Goal: Task Accomplishment & Management: Use online tool/utility

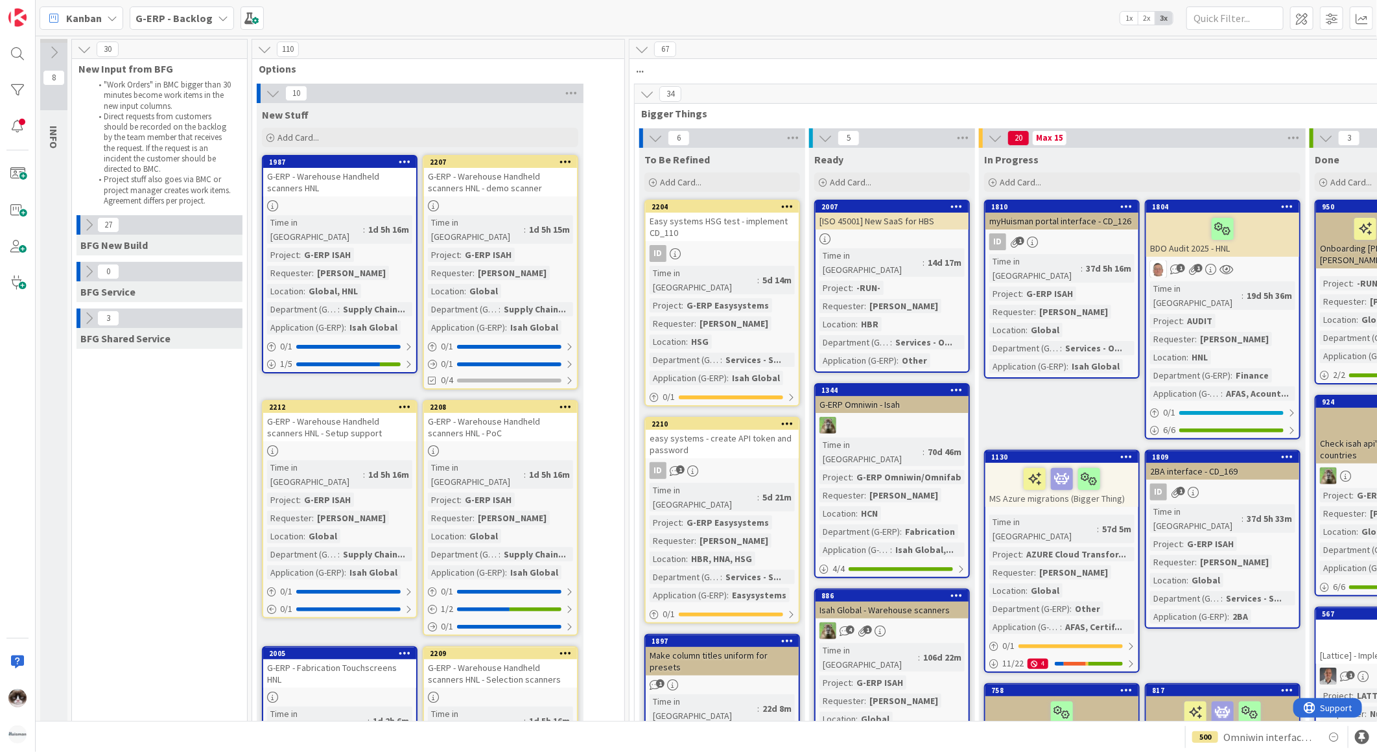
click at [164, 23] on span "G-ERP - Backlog" at bounding box center [173, 18] width 77 height 16
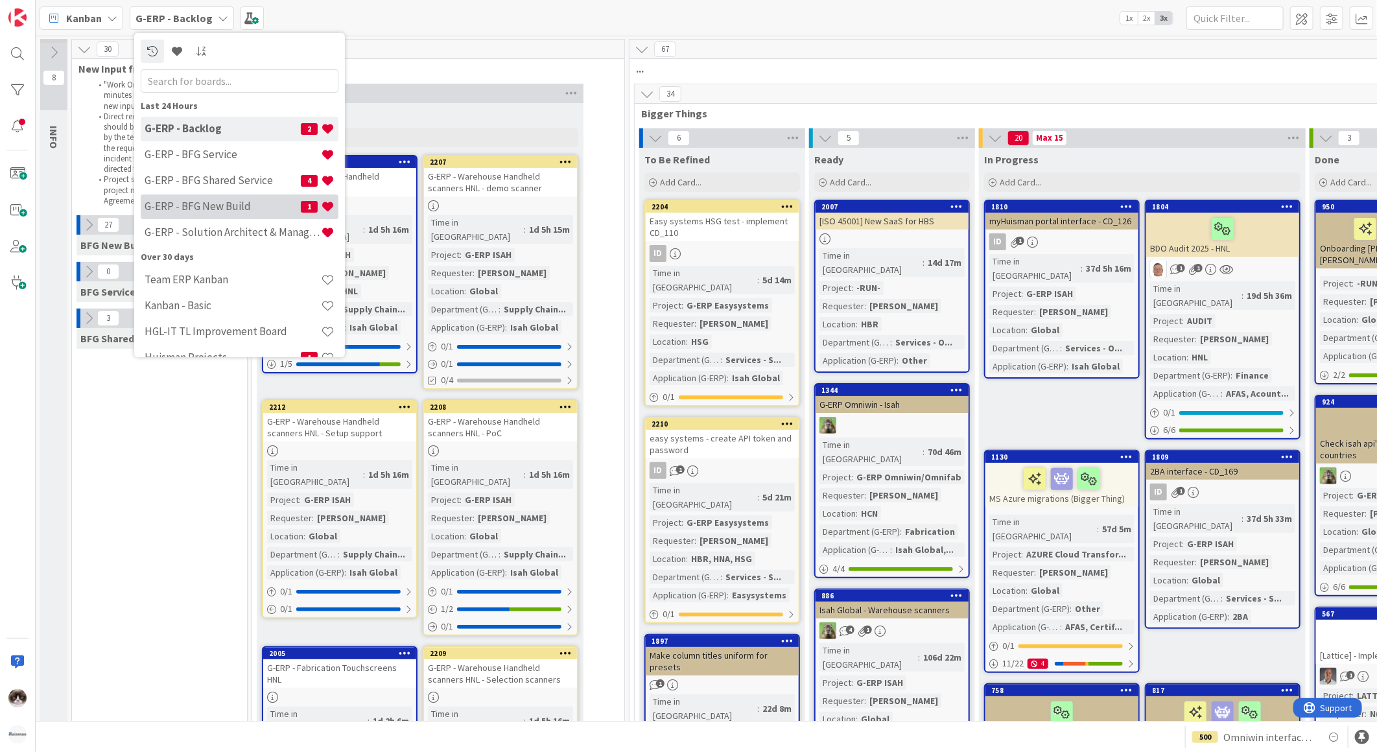
click at [231, 200] on h4 "G-ERP - BFG New Build" at bounding box center [223, 206] width 156 height 13
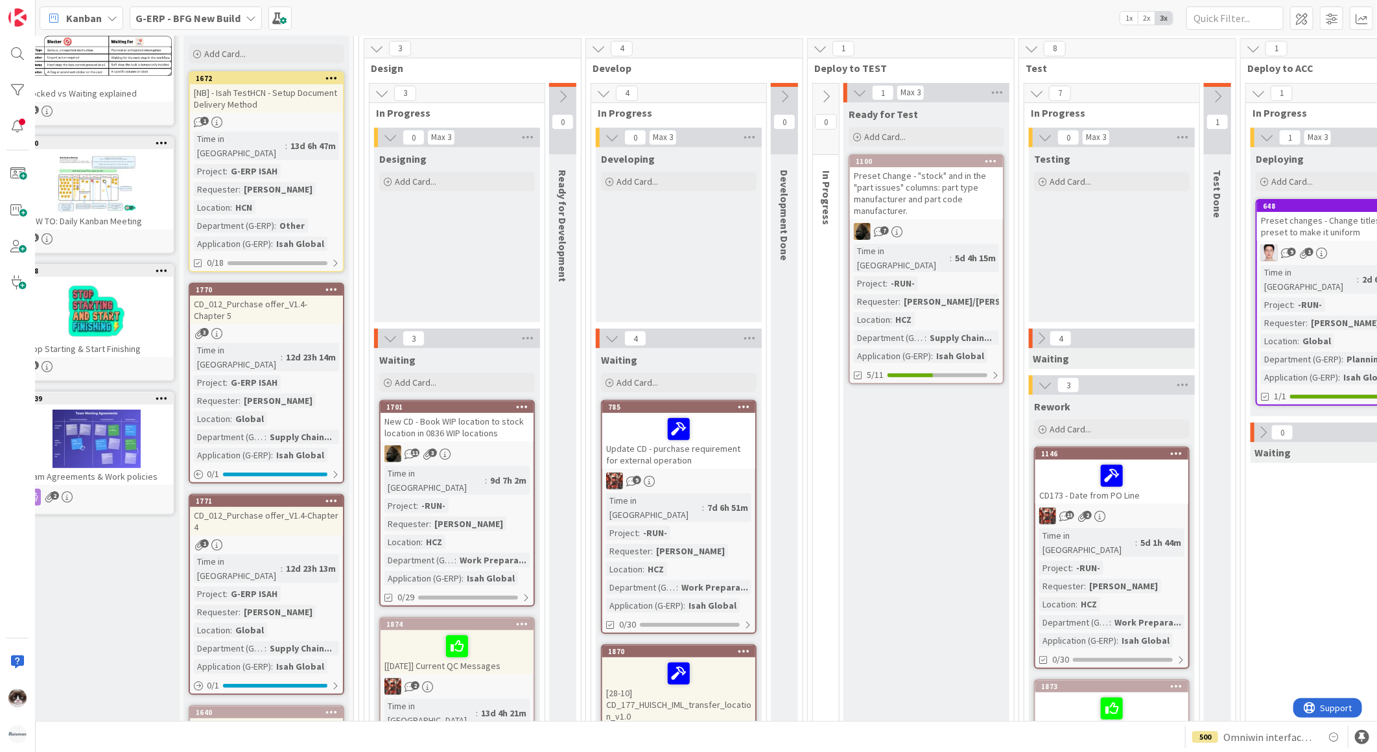
scroll to position [0, 27]
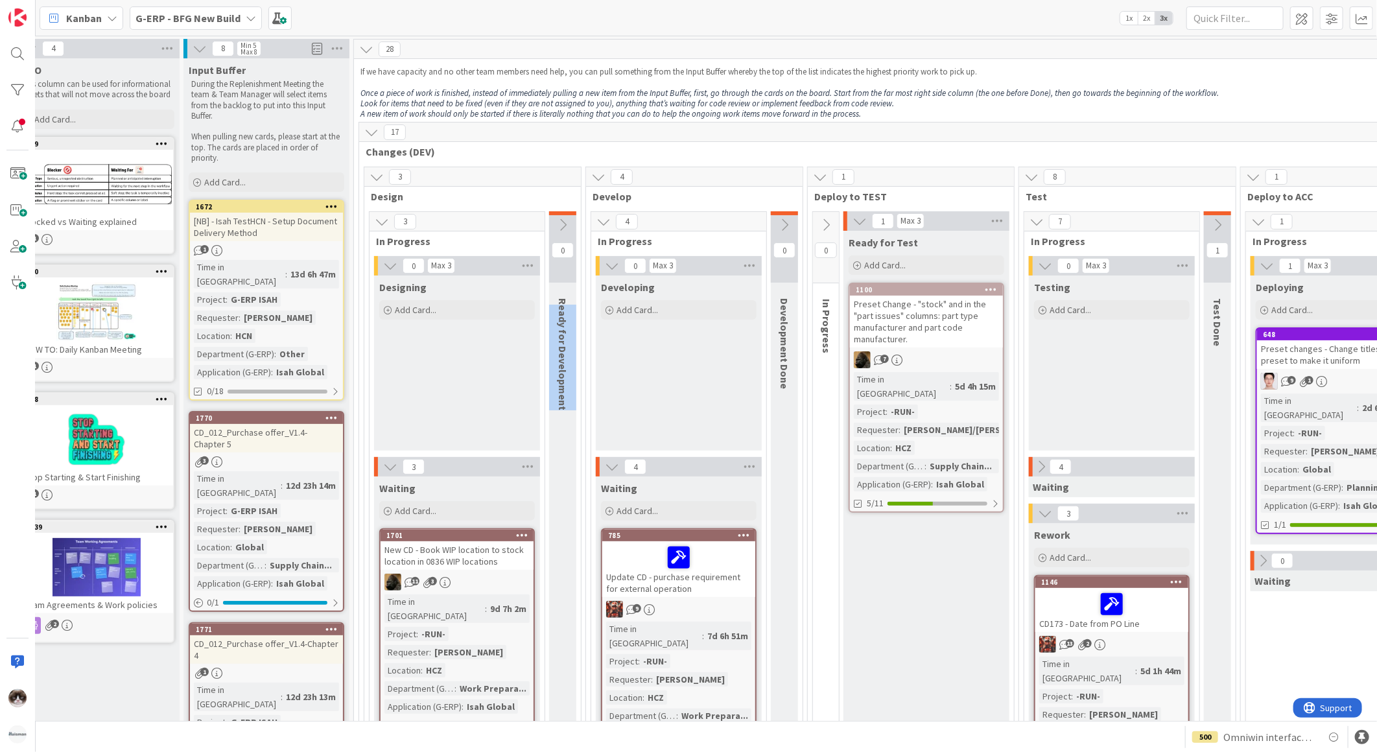
drag, startPoint x: 564, startPoint y: 305, endPoint x: 564, endPoint y: 407, distance: 102.4
click at [564, 407] on div "Ready for Development" at bounding box center [564, 354] width 31 height 125
drag, startPoint x: 564, startPoint y: 404, endPoint x: 574, endPoint y: 292, distance: 113.2
click at [574, 292] on div "Ready for Development" at bounding box center [564, 354] width 31 height 125
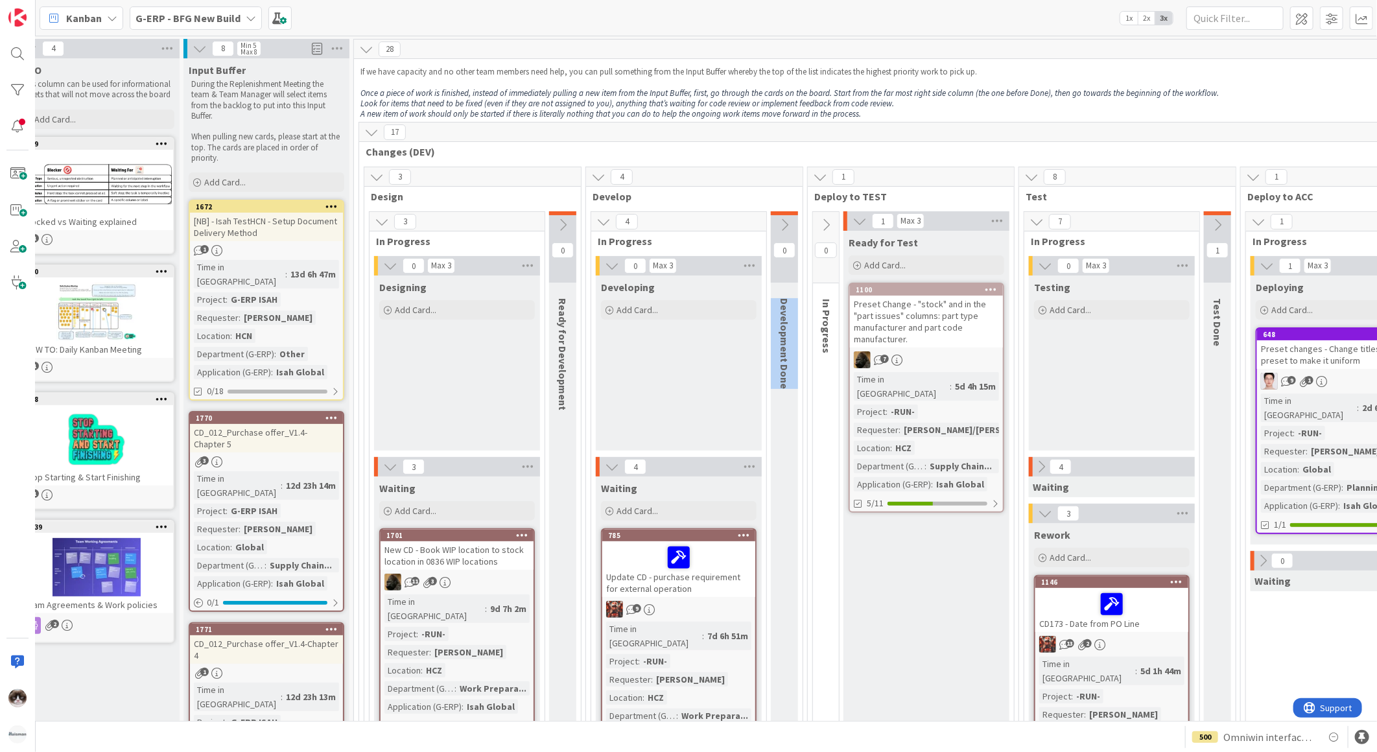
drag, startPoint x: 783, startPoint y: 391, endPoint x: 786, endPoint y: 298, distance: 92.7
click at [786, 298] on div "Development Done" at bounding box center [786, 344] width 31 height 104
drag, startPoint x: 786, startPoint y: 298, endPoint x: 824, endPoint y: 290, distance: 39.2
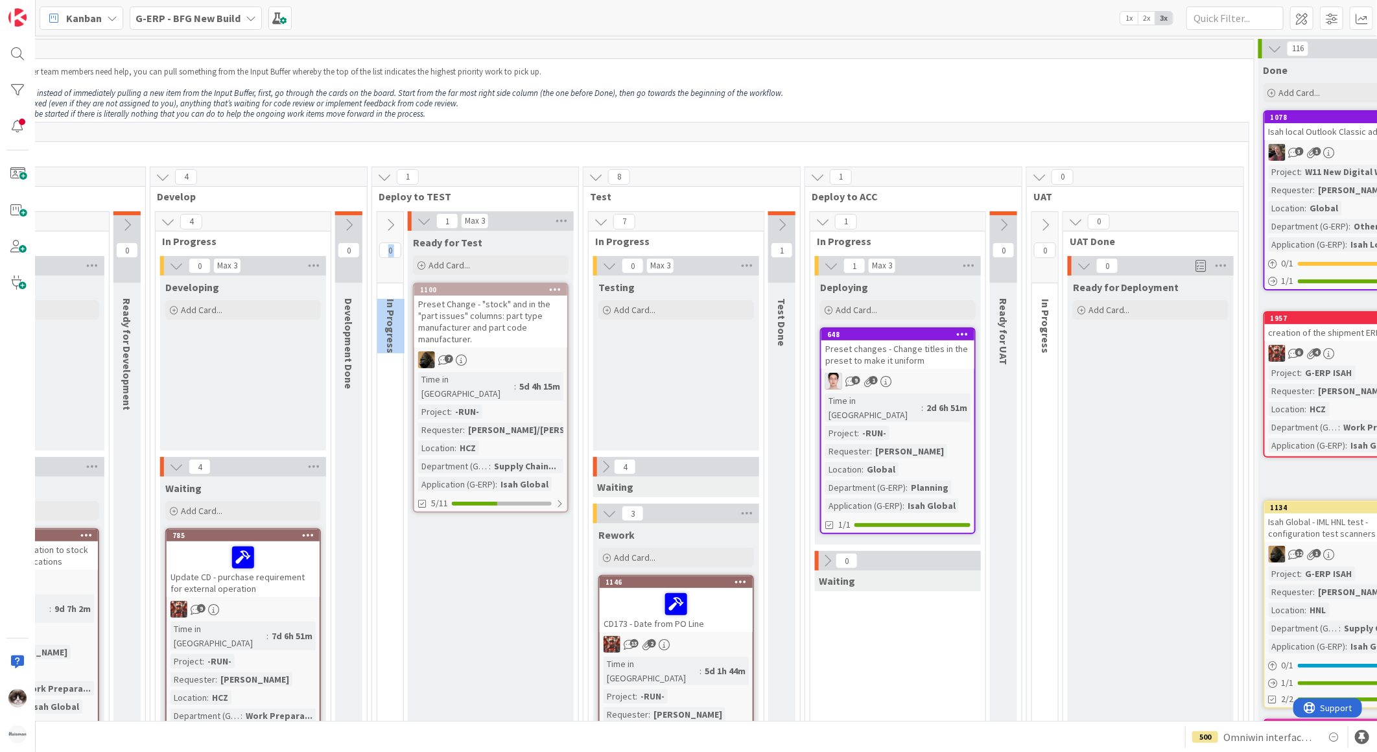
scroll to position [0, 0]
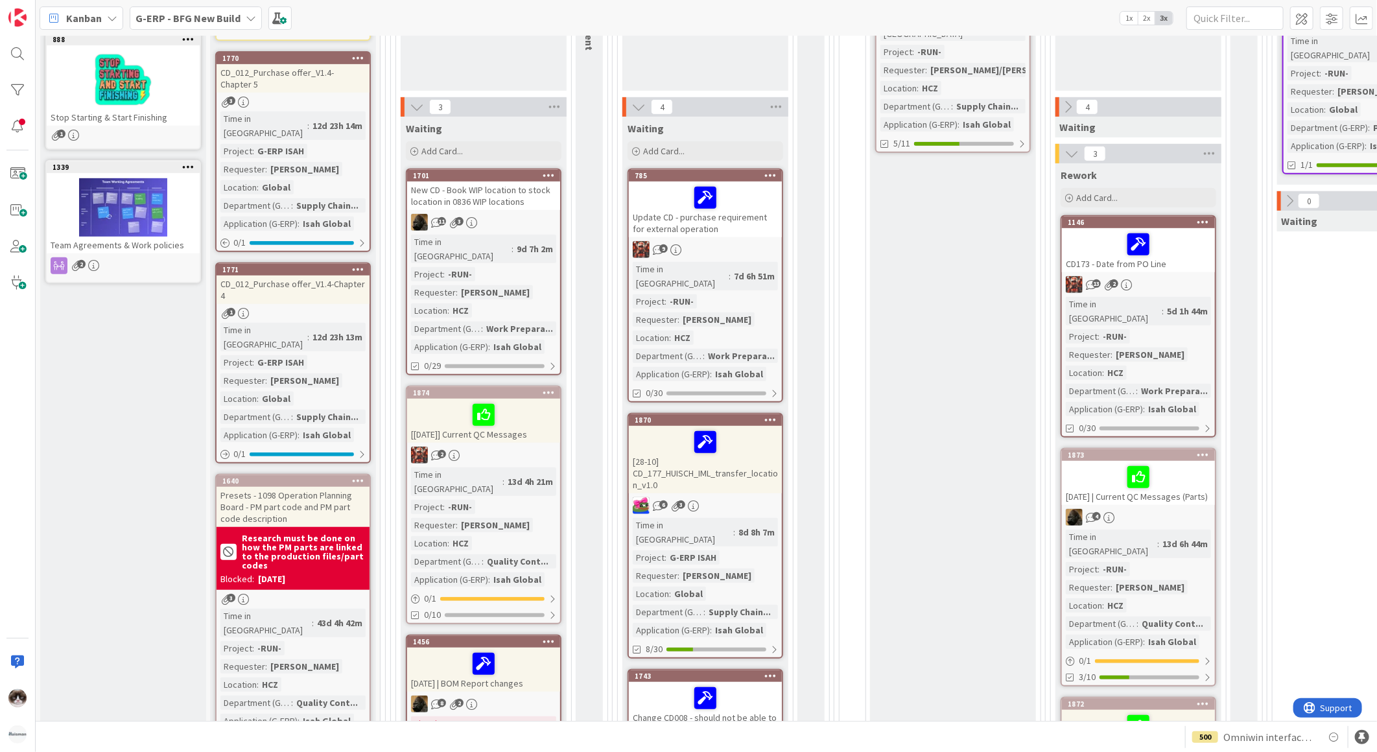
drag, startPoint x: 189, startPoint y: 541, endPoint x: 180, endPoint y: 575, distance: 34.9
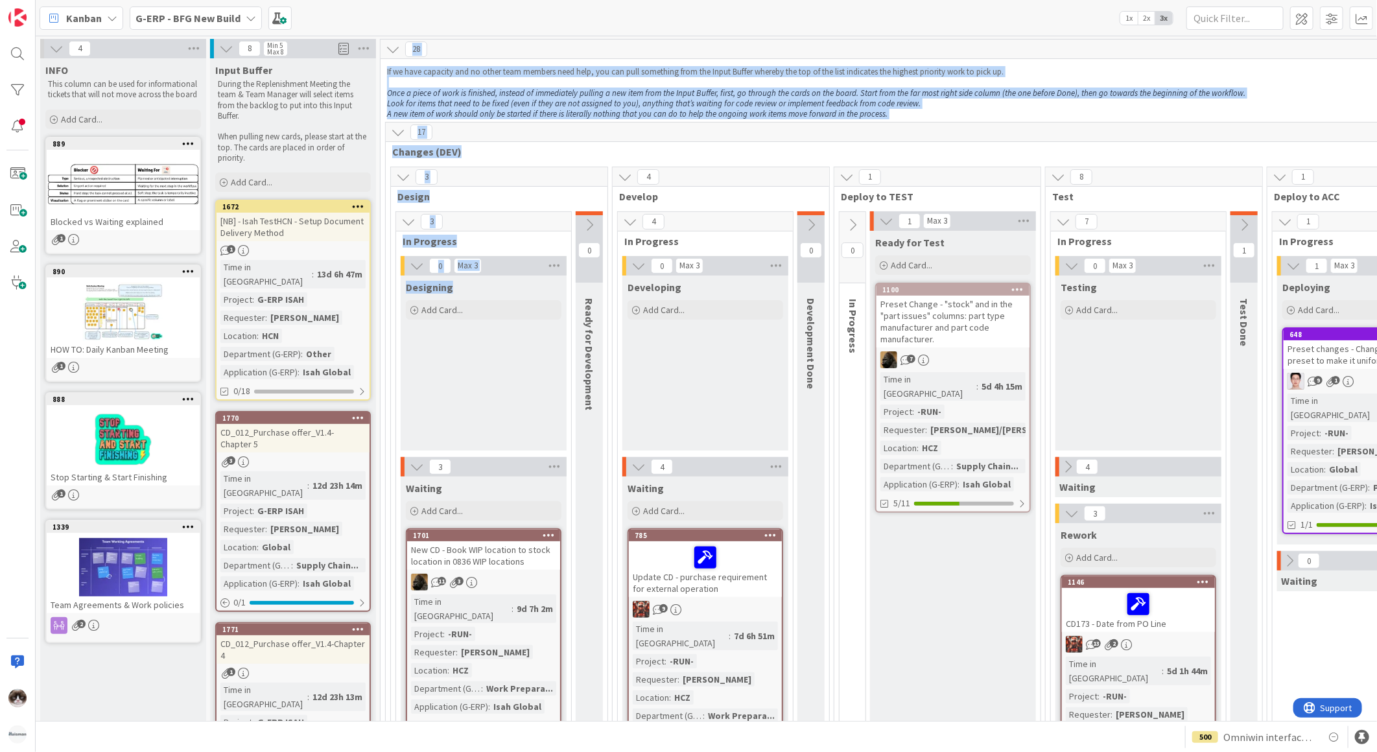
drag, startPoint x: 455, startPoint y: 286, endPoint x: 368, endPoint y: 295, distance: 87.3
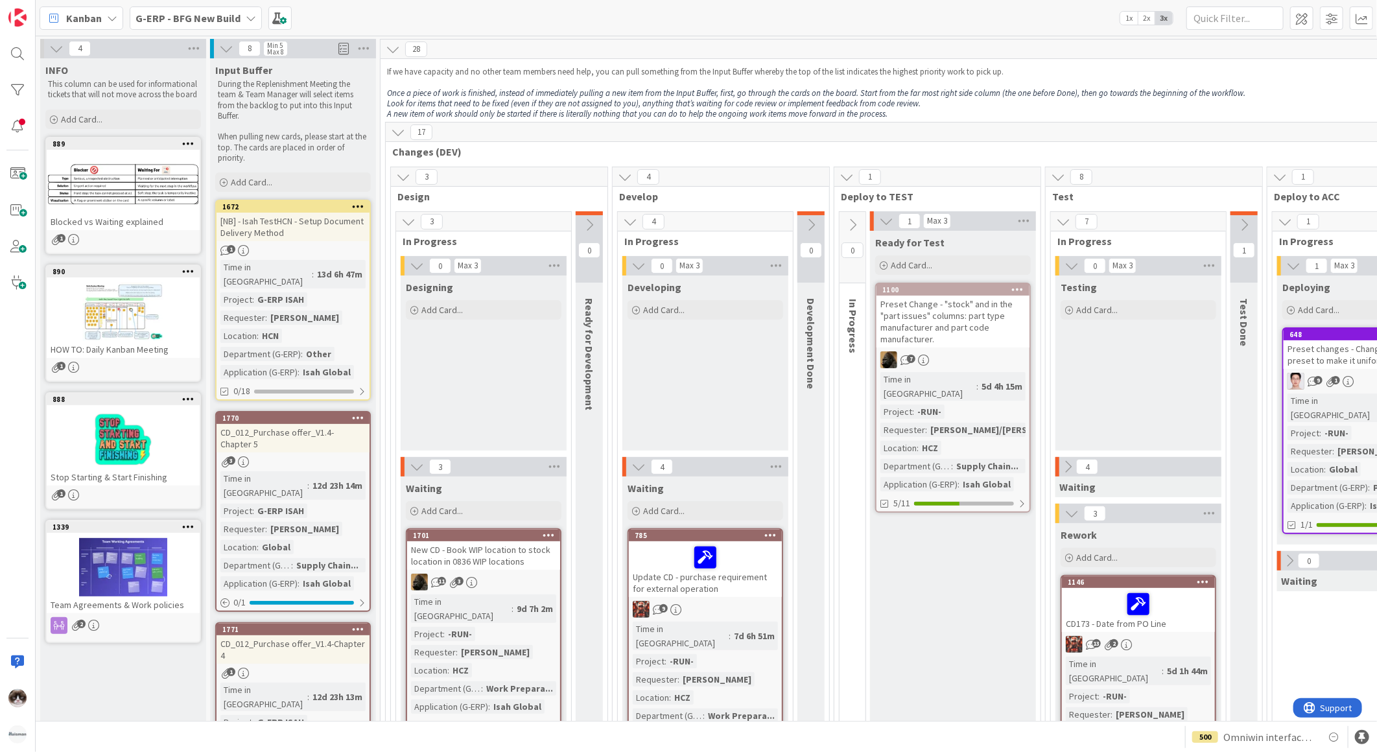
click at [193, 16] on b "G-ERP - BFG New Build" at bounding box center [187, 18] width 105 height 13
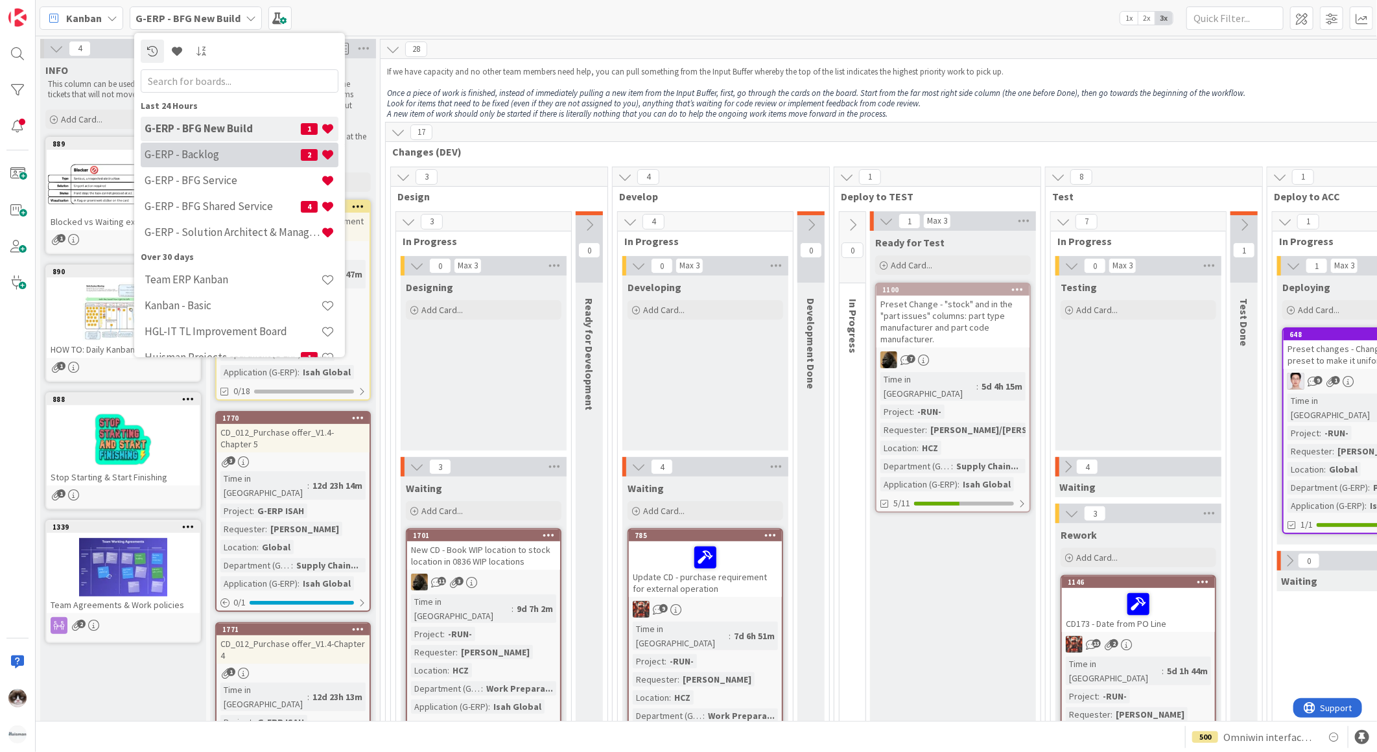
click at [232, 159] on h4 "G-ERP - Backlog" at bounding box center [223, 154] width 156 height 13
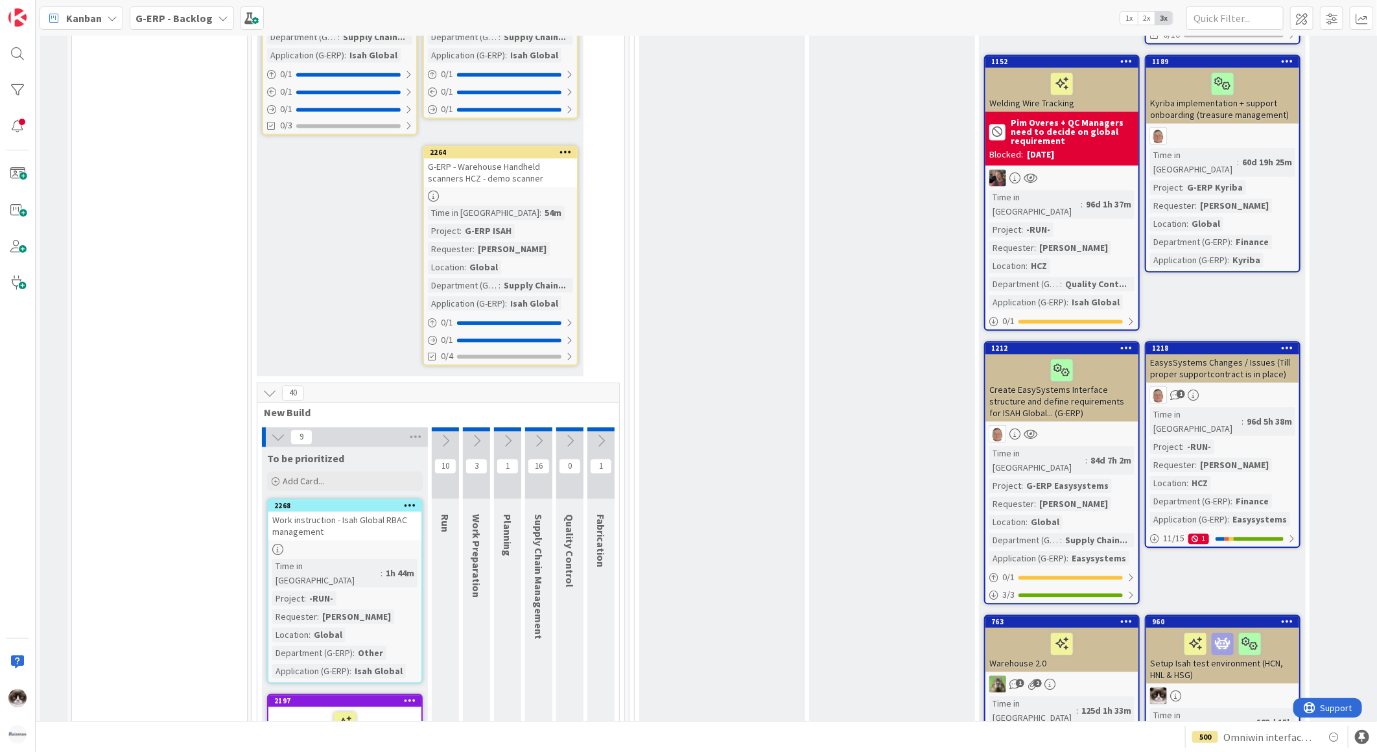
scroll to position [1872, 0]
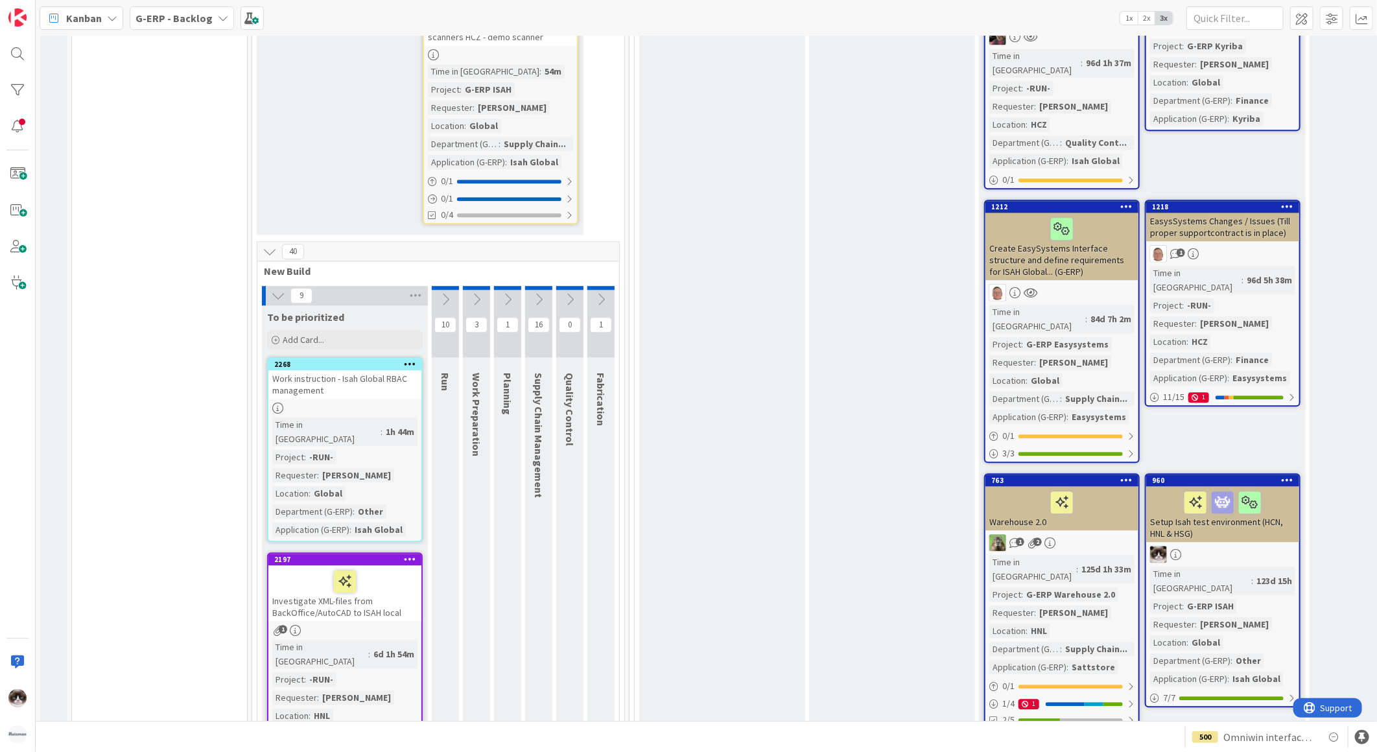
click at [266, 286] on div at bounding box center [264, 295] width 4 height 19
click at [275, 288] on icon at bounding box center [278, 295] width 14 height 14
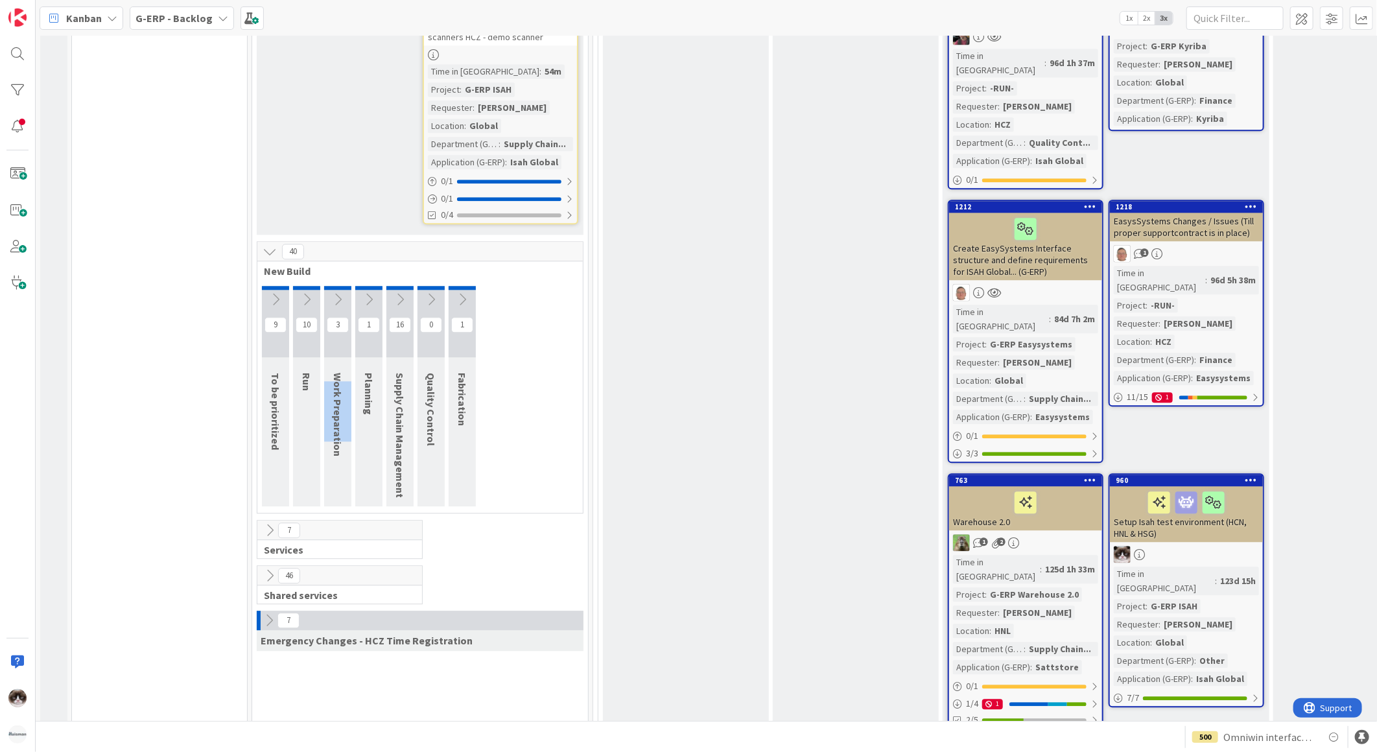
drag, startPoint x: 336, startPoint y: 283, endPoint x: 342, endPoint y: 344, distance: 61.3
click at [342, 373] on span "Work Preparation" at bounding box center [337, 415] width 13 height 84
drag, startPoint x: 338, startPoint y: 281, endPoint x: 333, endPoint y: 366, distance: 85.7
click at [333, 366] on div "3 Work Preparation" at bounding box center [337, 396] width 27 height 220
click at [261, 520] on div "7 Services" at bounding box center [339, 539] width 165 height 38
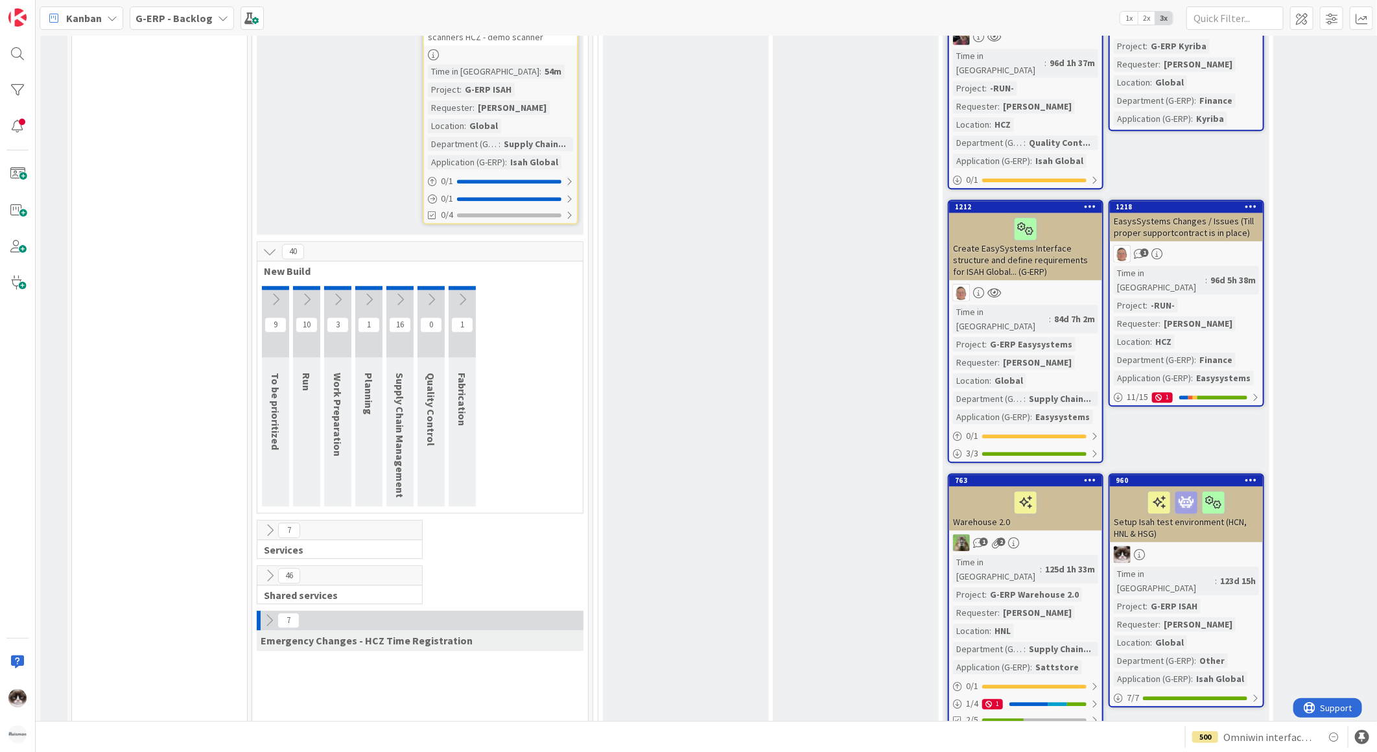
click at [267, 523] on icon at bounding box center [269, 530] width 14 height 14
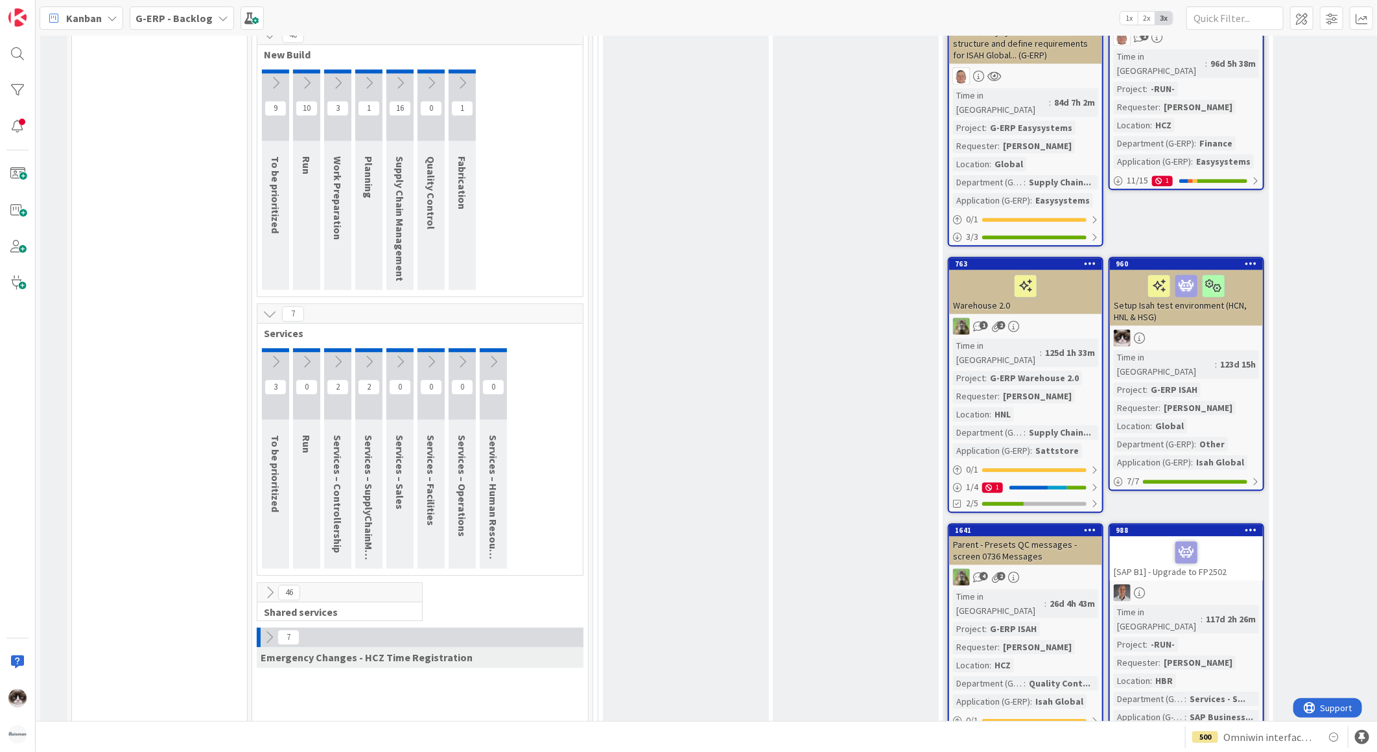
scroll to position [2160, 0]
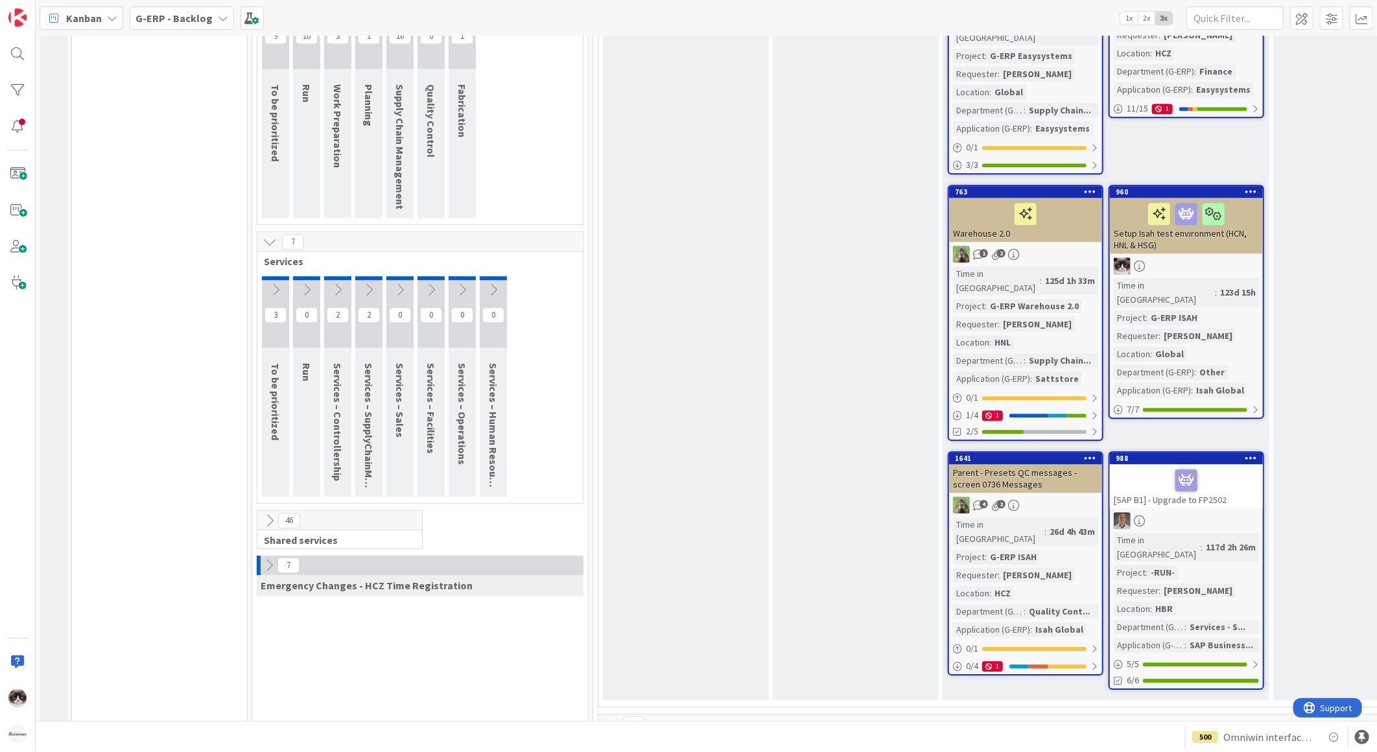
click at [272, 511] on div "46" at bounding box center [339, 520] width 165 height 19
click at [272, 513] on icon at bounding box center [269, 520] width 14 height 14
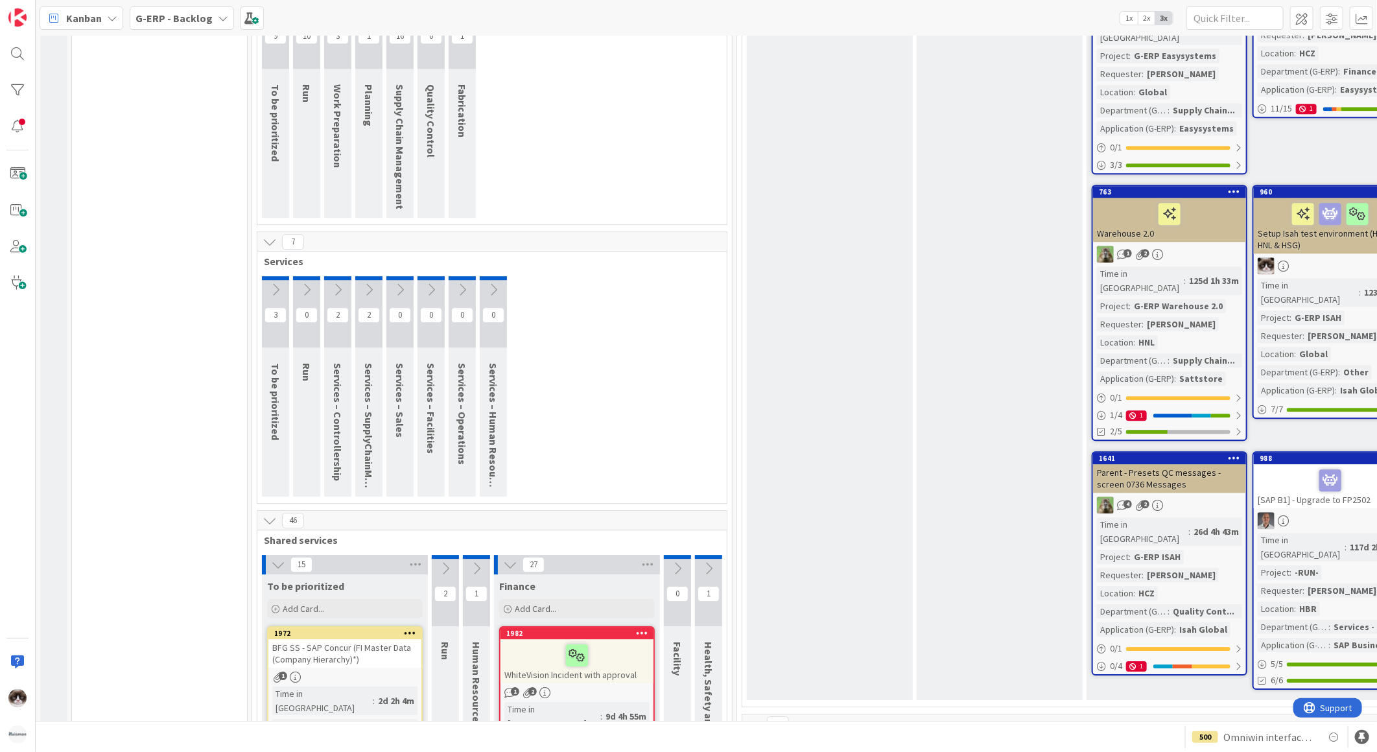
click at [503, 557] on icon at bounding box center [510, 564] width 14 height 14
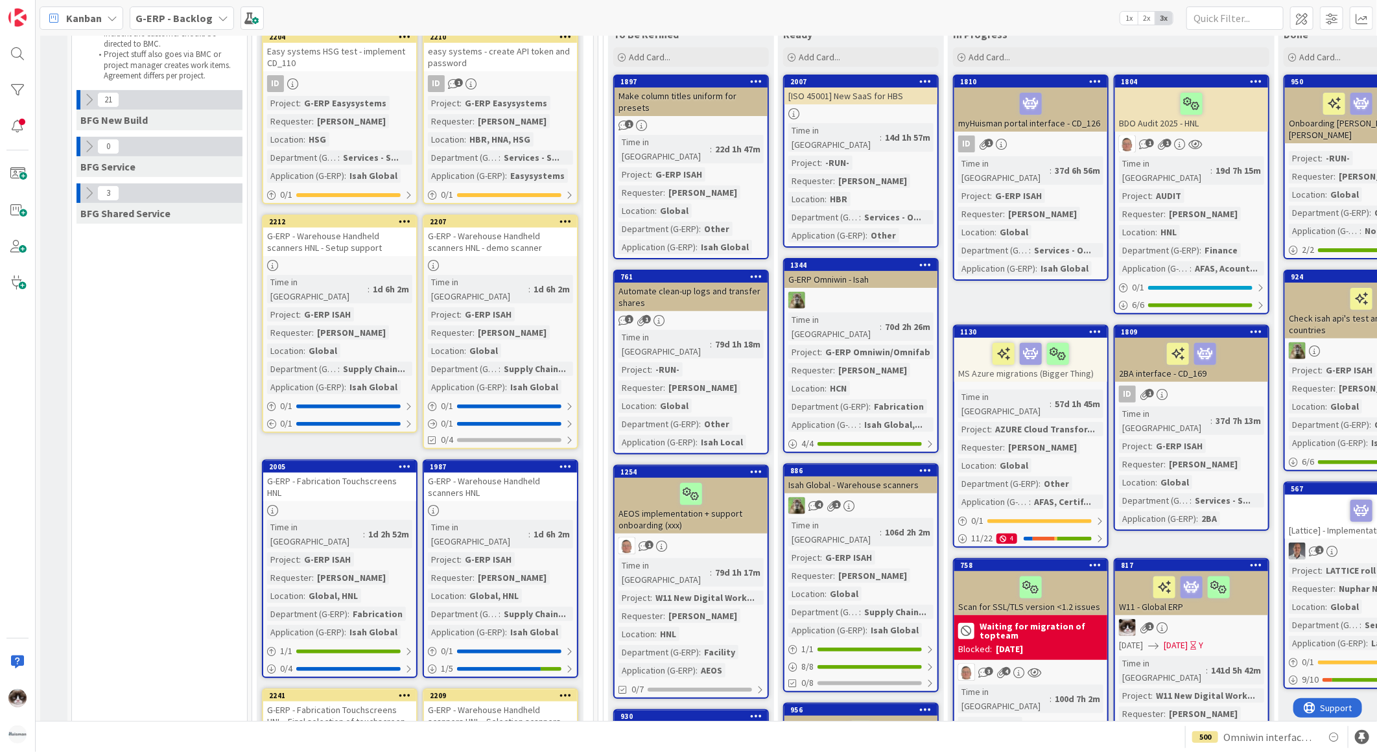
scroll to position [0, 0]
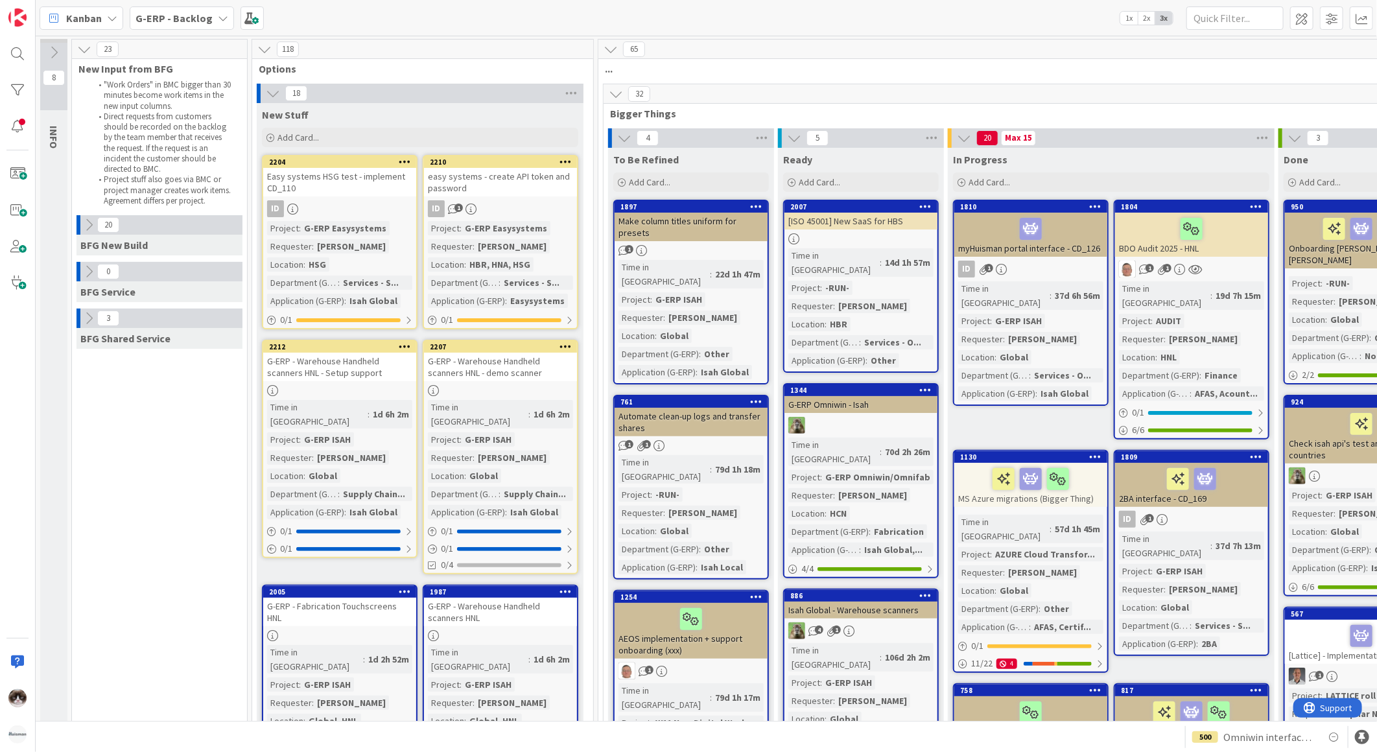
click at [170, 18] on b "G-ERP - Backlog" at bounding box center [173, 18] width 77 height 13
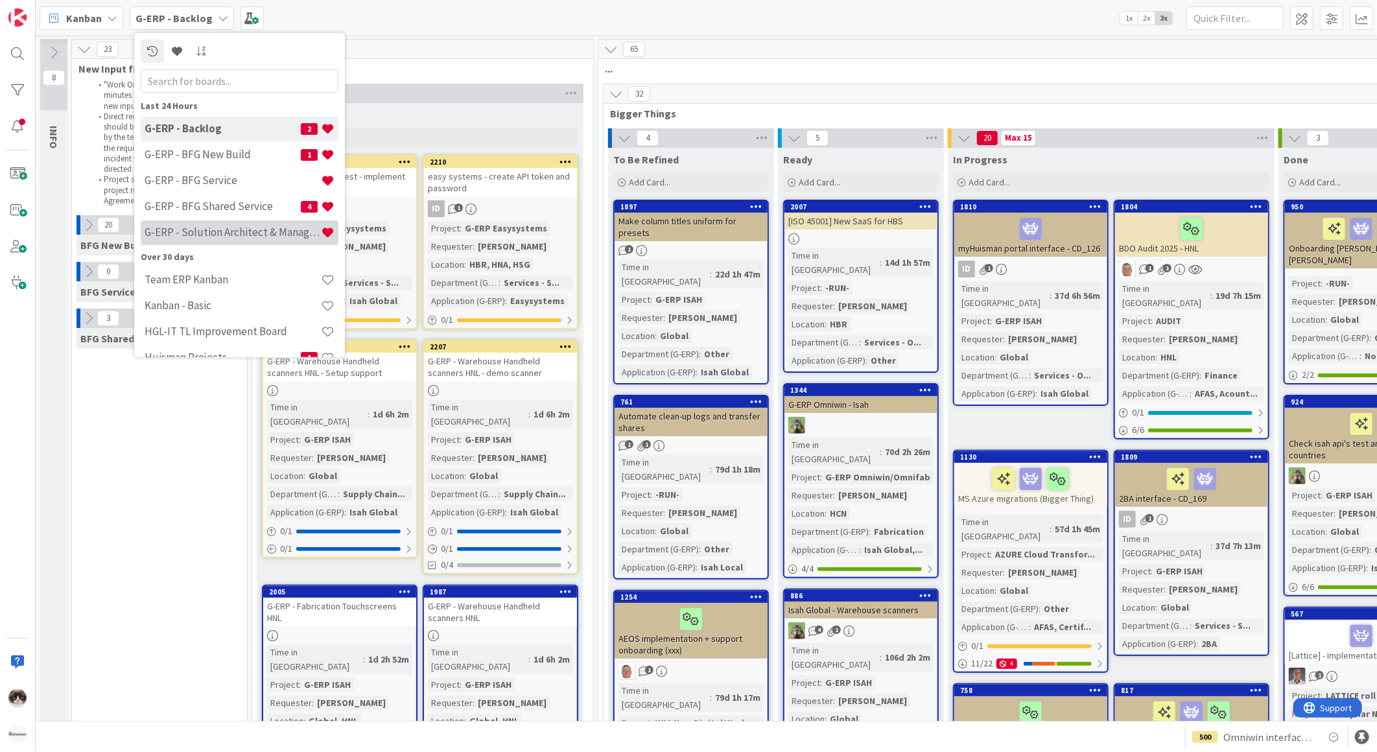
click at [246, 231] on h4 "G-ERP - Solution Architect & Management" at bounding box center [233, 232] width 176 height 13
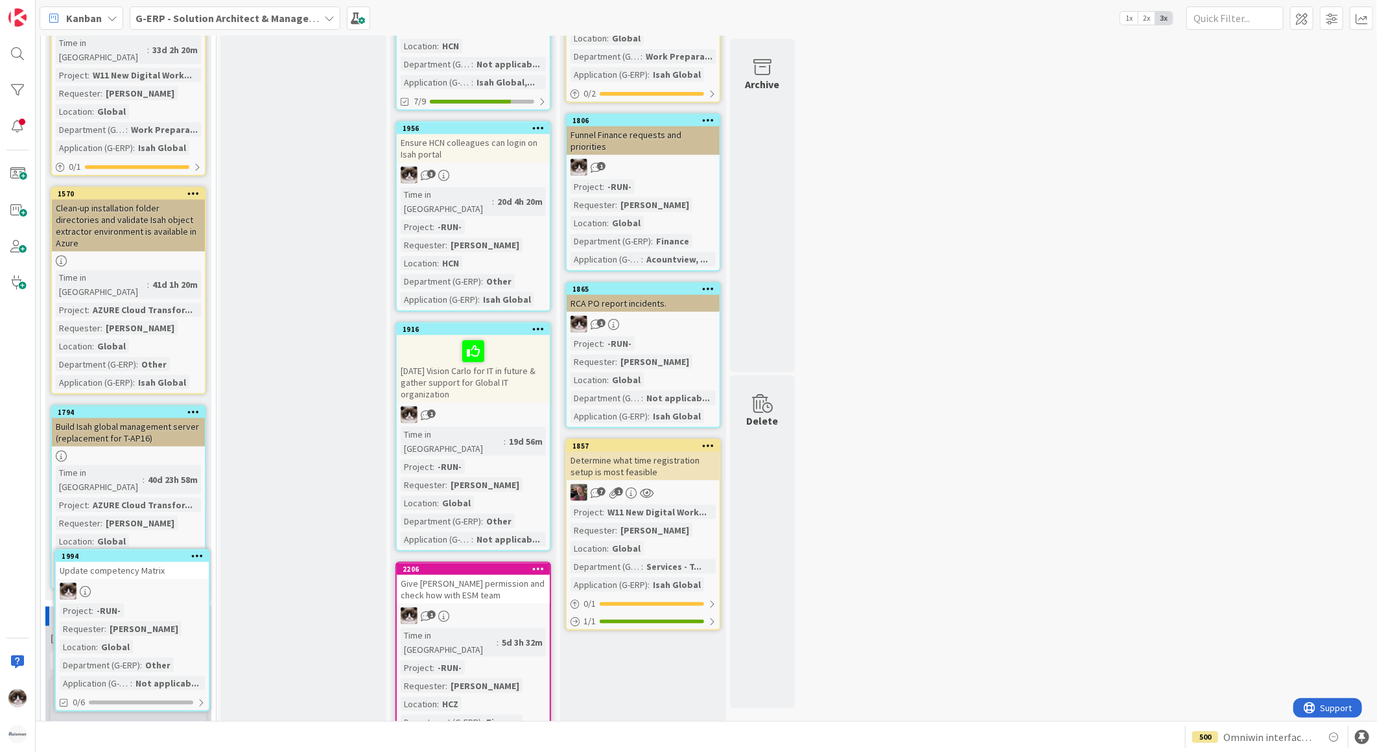
scroll to position [841, 0]
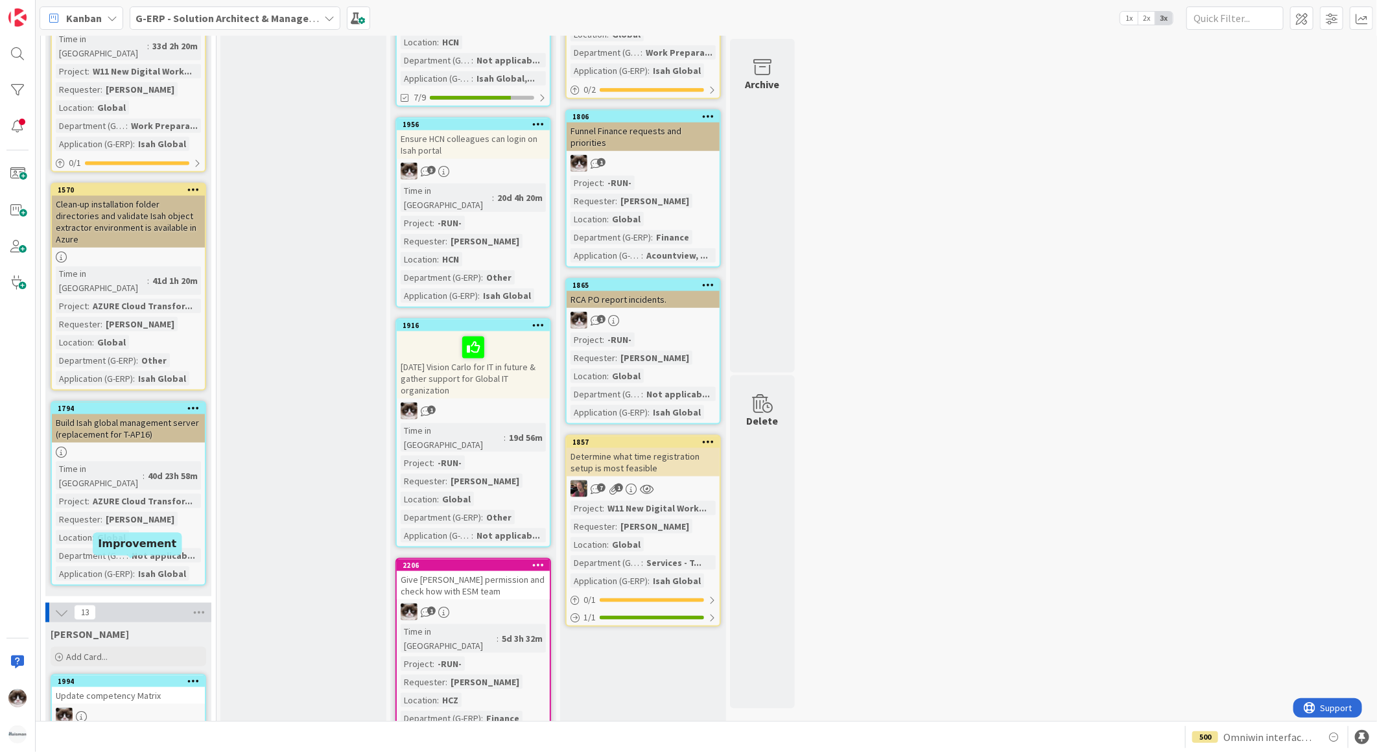
click at [148, 687] on div "Update competency Matrix" at bounding box center [128, 695] width 153 height 17
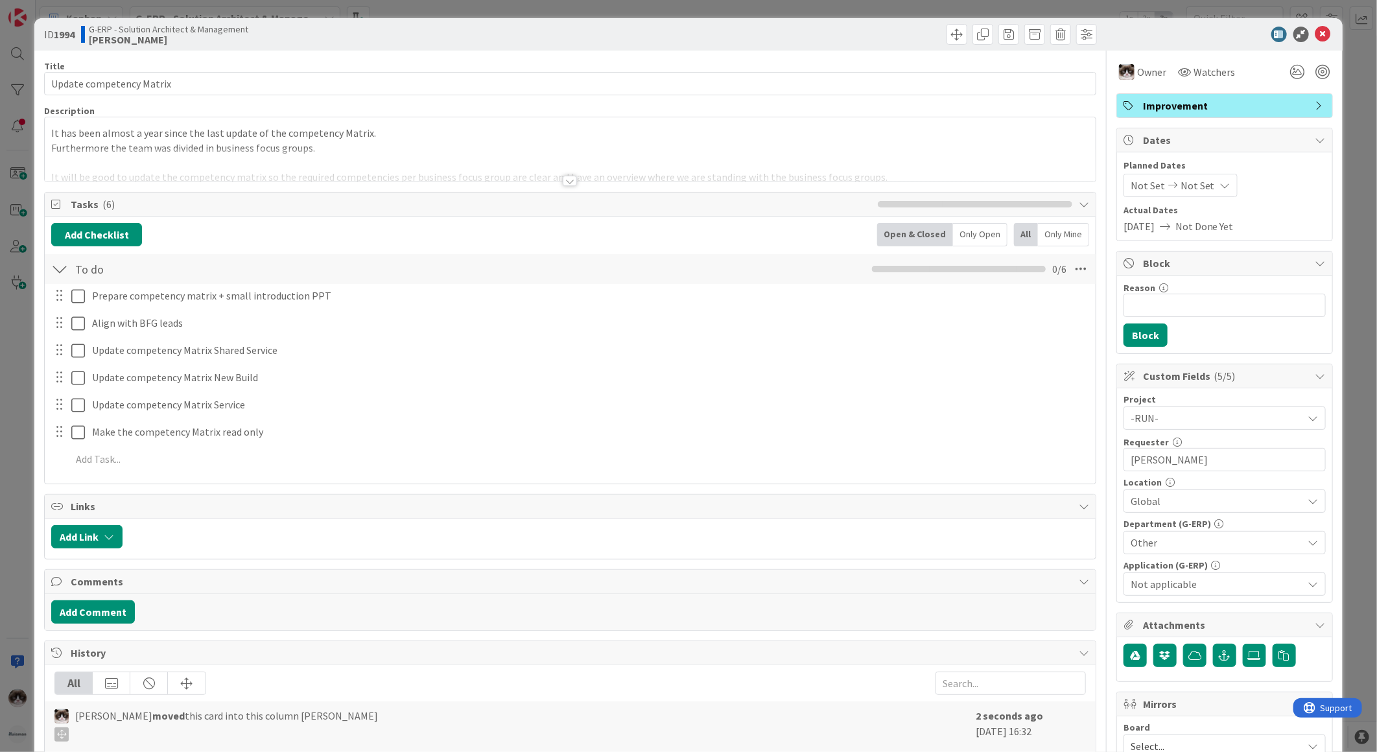
scroll to position [72, 0]
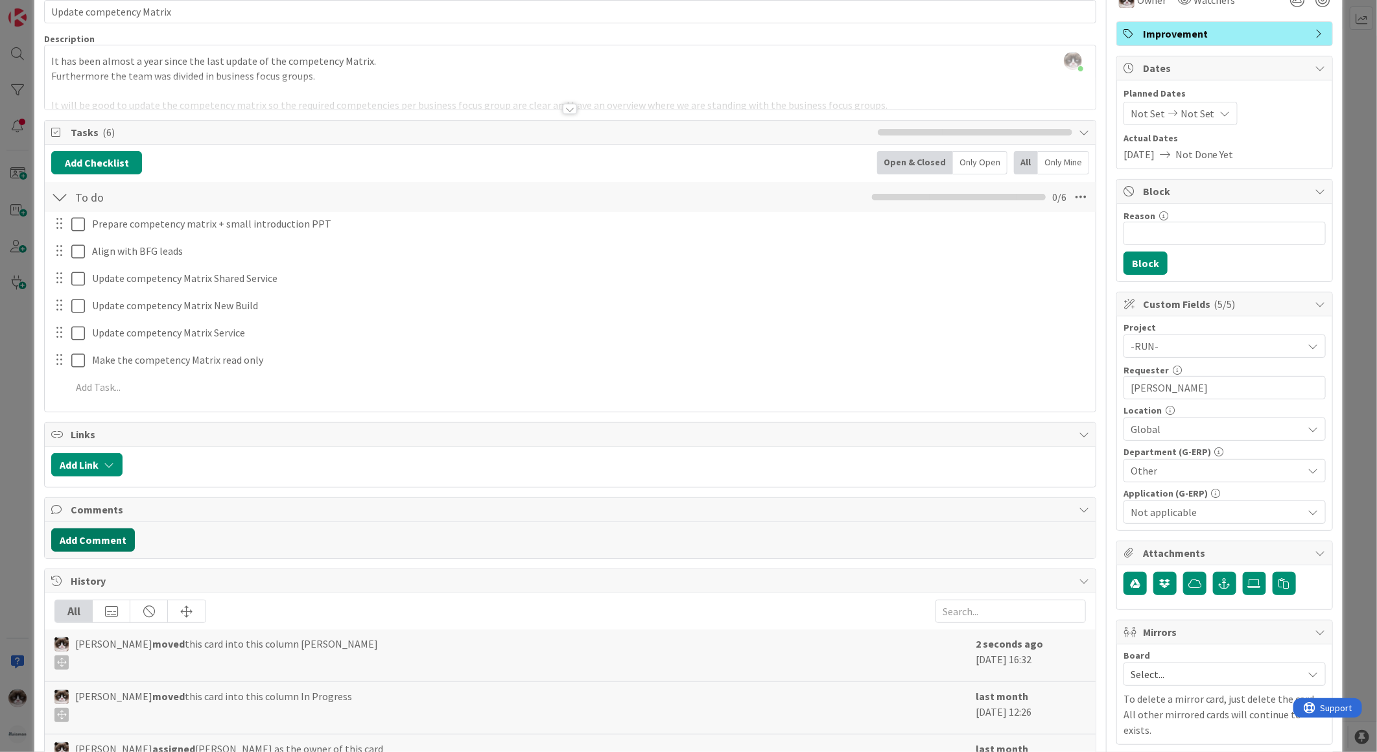
click at [107, 547] on button "Add Comment" at bounding box center [93, 539] width 84 height 23
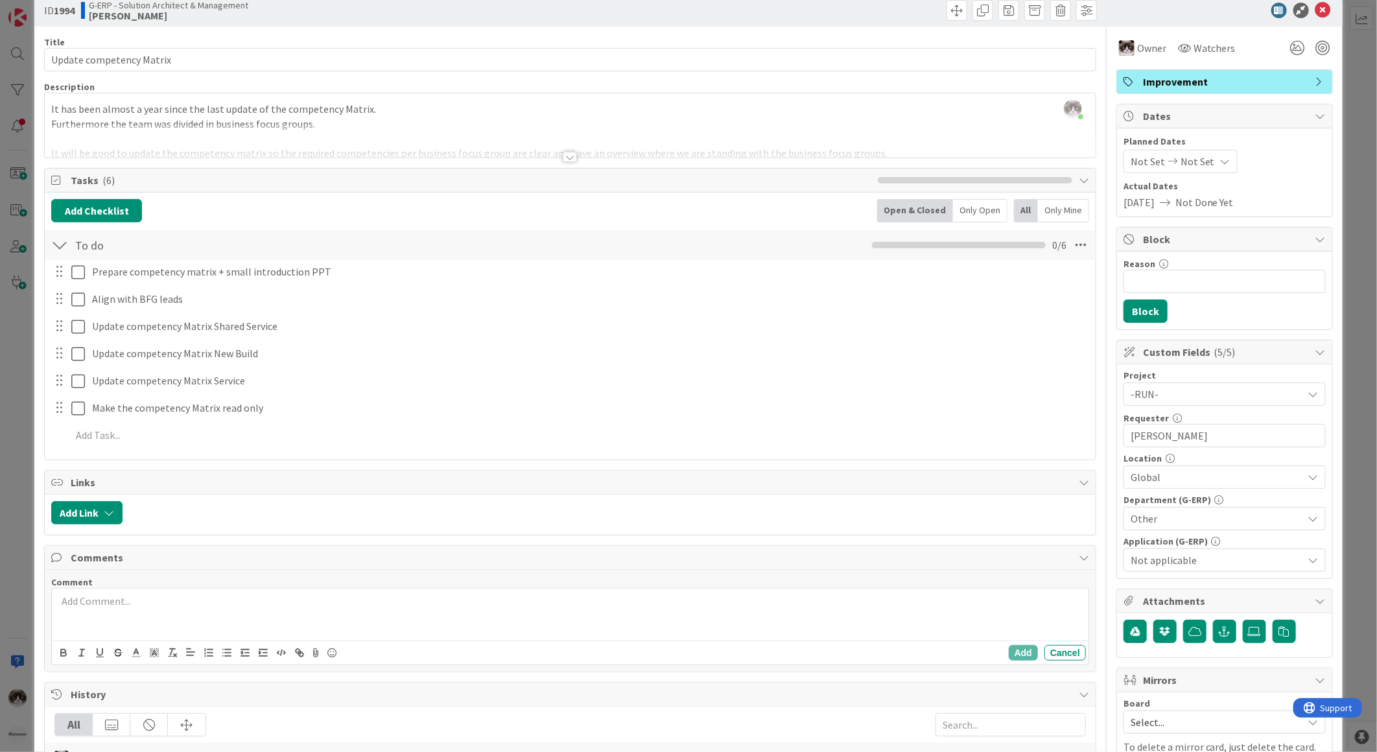
scroll to position [0, 0]
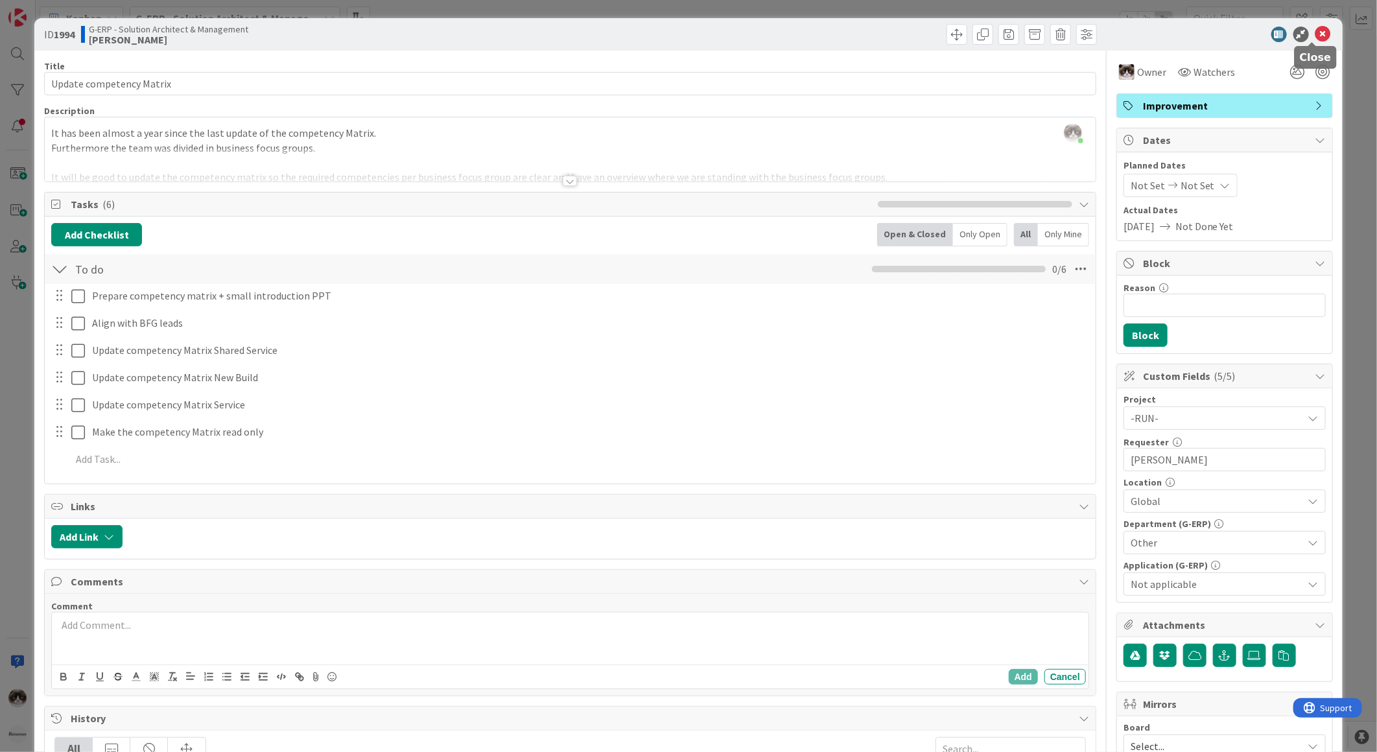
click at [1315, 29] on icon at bounding box center [1323, 35] width 16 height 16
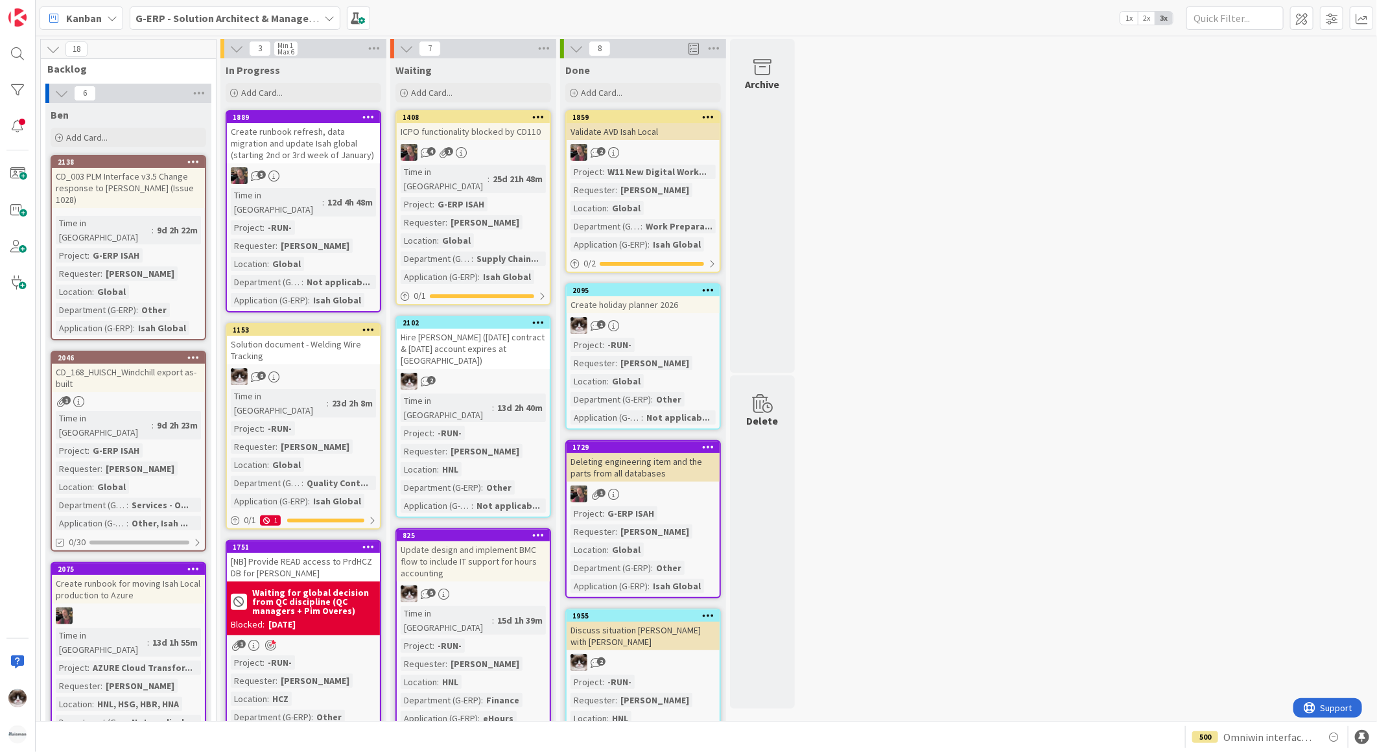
click at [326, 152] on div "Create runbook refresh, data migration and update Isah global (starting 2nd or …" at bounding box center [303, 143] width 153 height 40
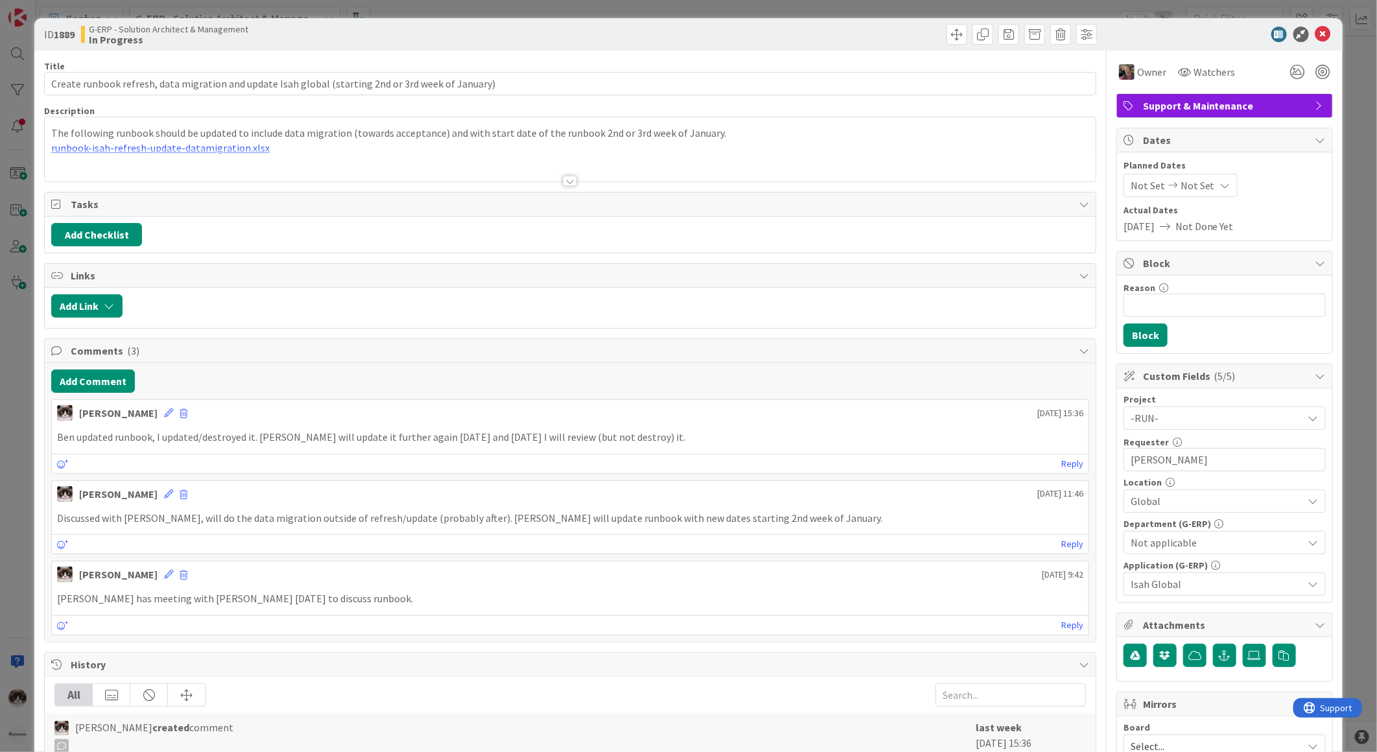
click at [236, 149] on div at bounding box center [570, 164] width 1051 height 33
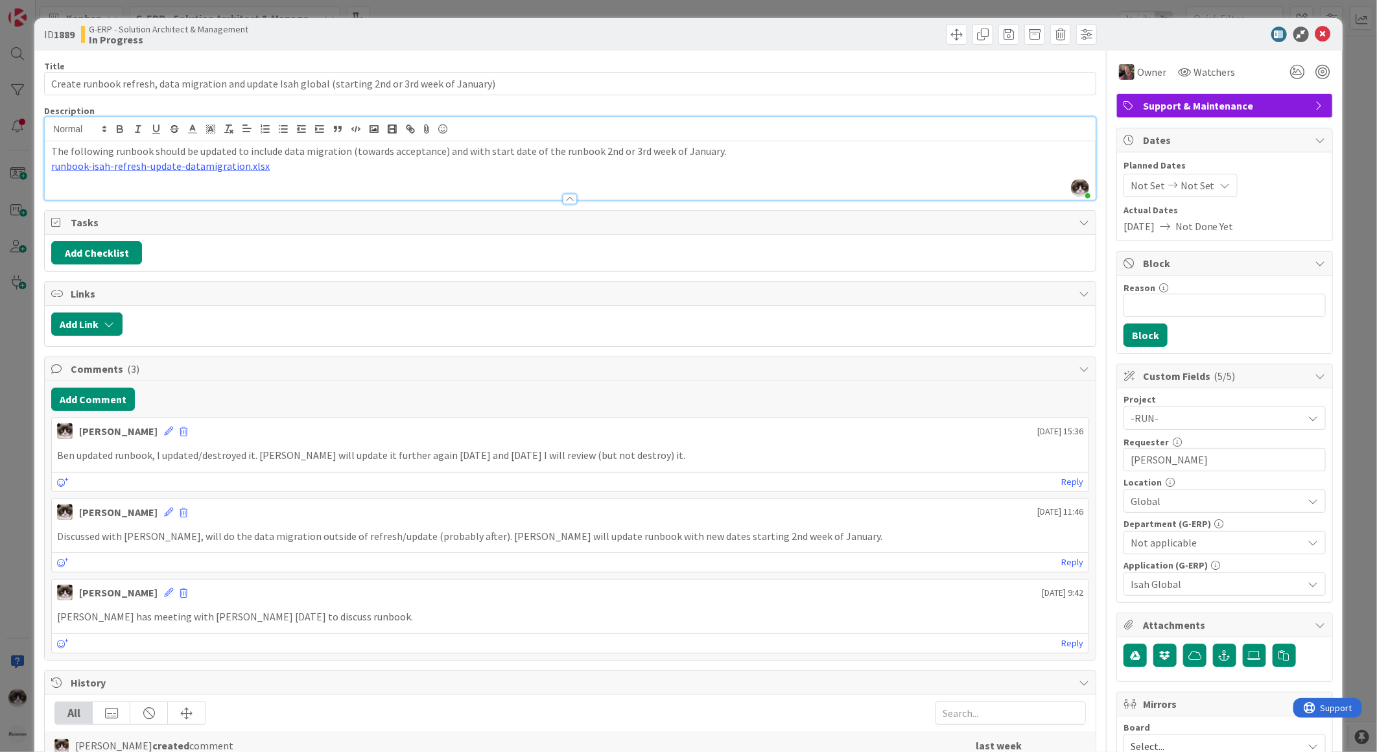
click at [235, 173] on p "runbook-isah-refresh-update-datamigration.xlsx" at bounding box center [570, 166] width 1038 height 15
click at [139, 193] on link "[URL][DOMAIN_NAME]" at bounding box center [122, 191] width 89 height 17
click at [1319, 39] on icon at bounding box center [1323, 35] width 16 height 16
